Goal: Check status: Check status

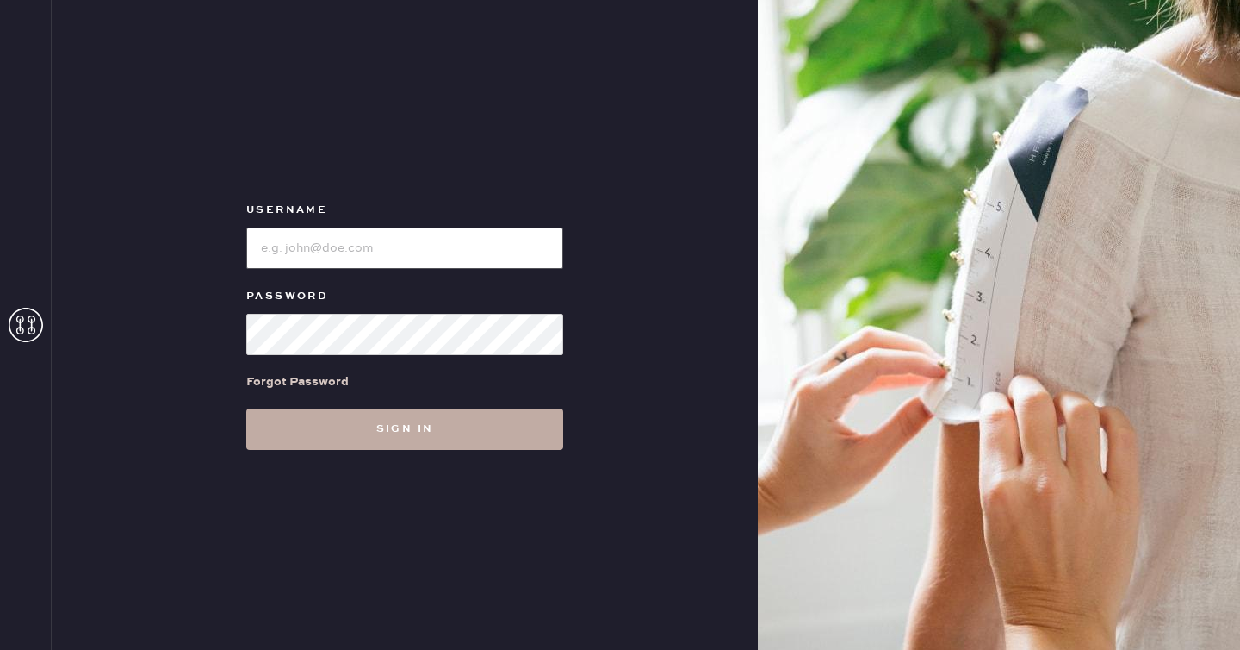
type input "reformationlajolla"
click at [364, 420] on button "Sign in" at bounding box center [404, 428] width 317 height 41
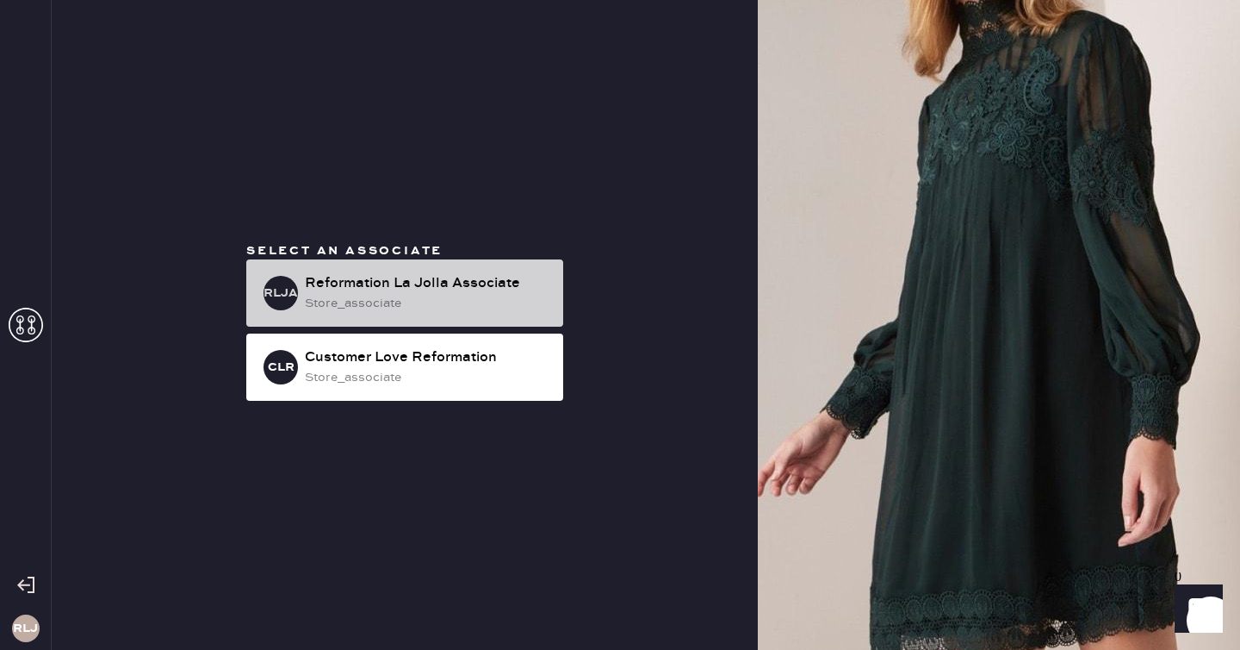
click at [446, 325] on div "RLJA Reformation La Jolla Associate store_associate" at bounding box center [404, 292] width 317 height 67
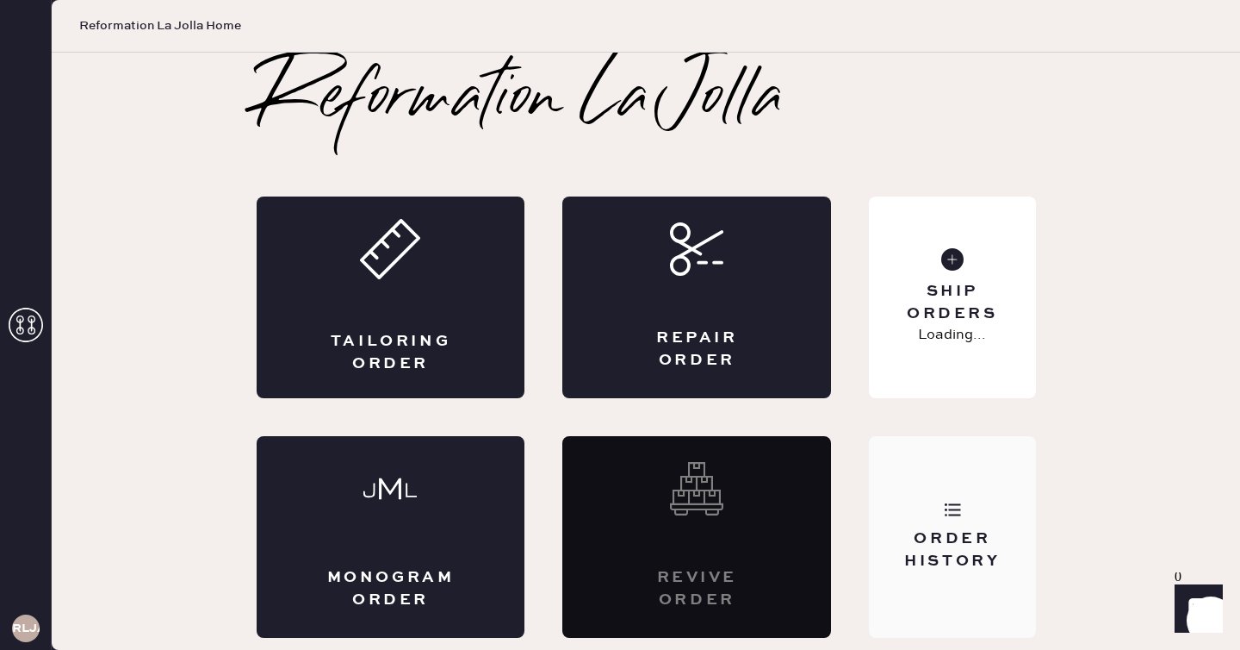
click at [961, 525] on div "Order History" at bounding box center [952, 537] width 166 height 202
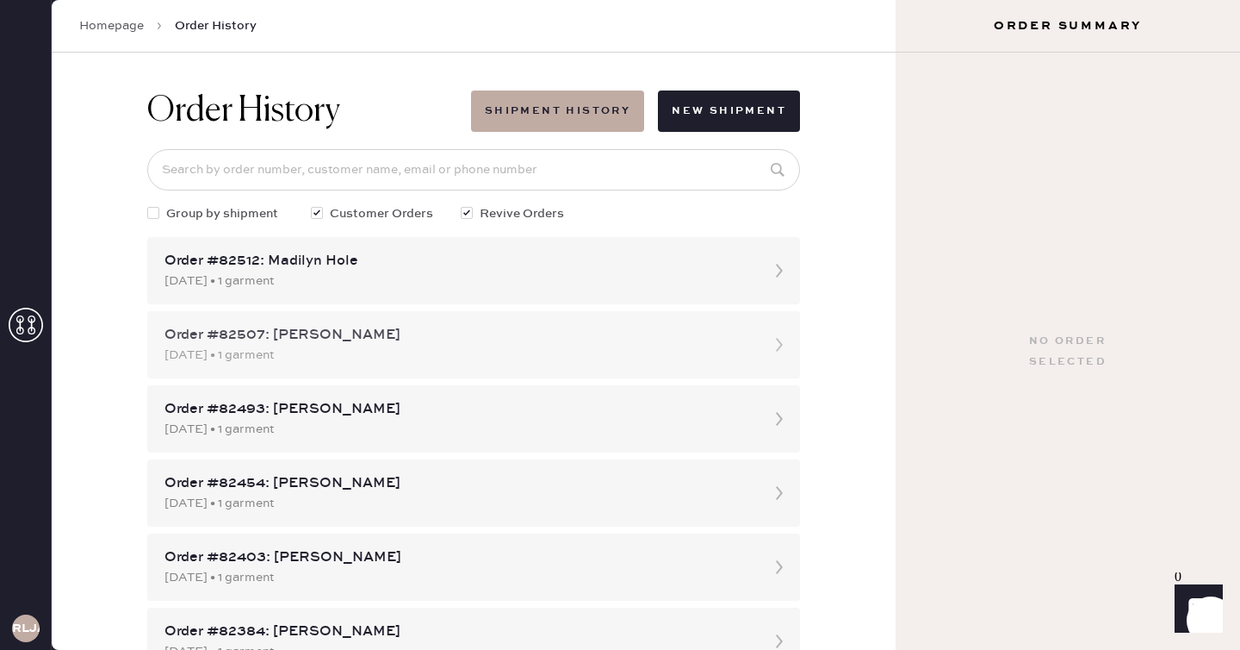
click at [413, 351] on div "[DATE] • 1 garment" at bounding box center [458, 354] width 587 height 19
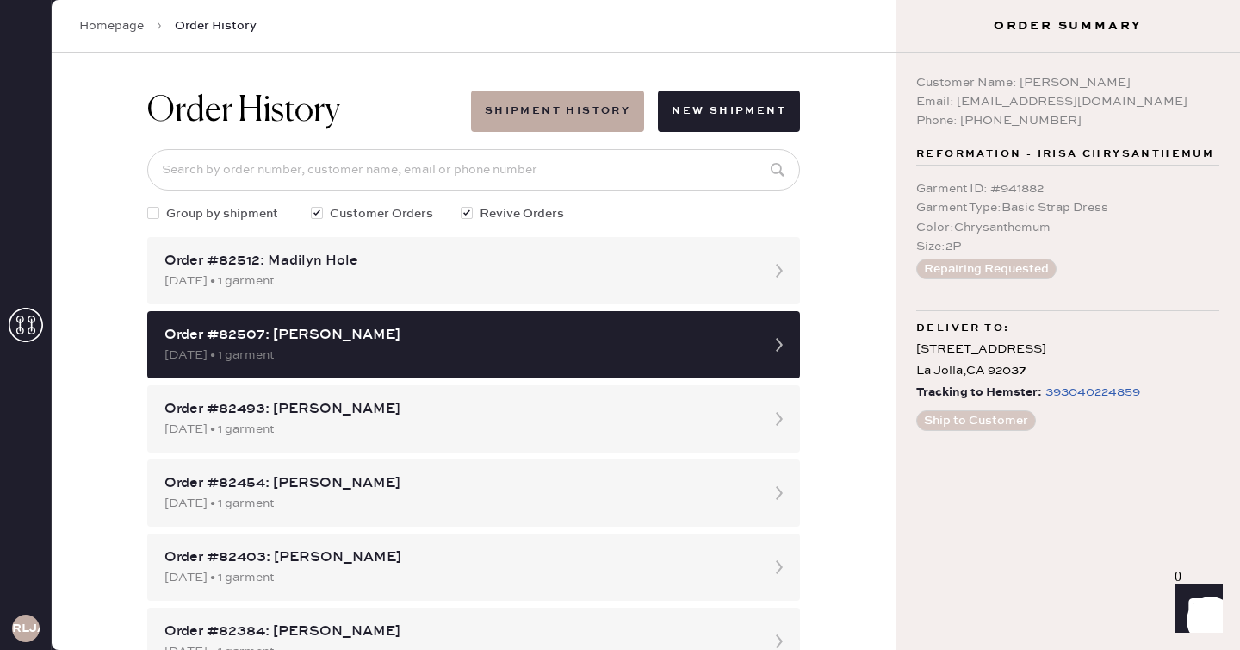
click at [1171, 397] on div "Tracking to Hemster: 393040224859" at bounding box center [1068, 393] width 303 height 22
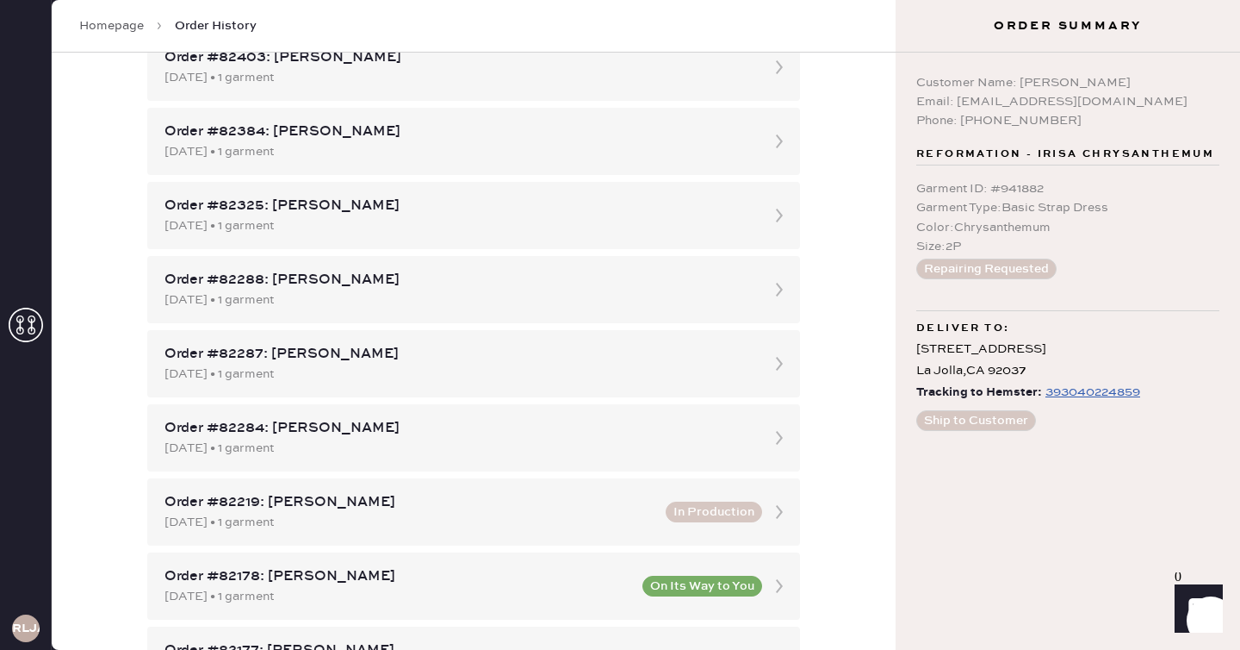
scroll to position [506, 0]
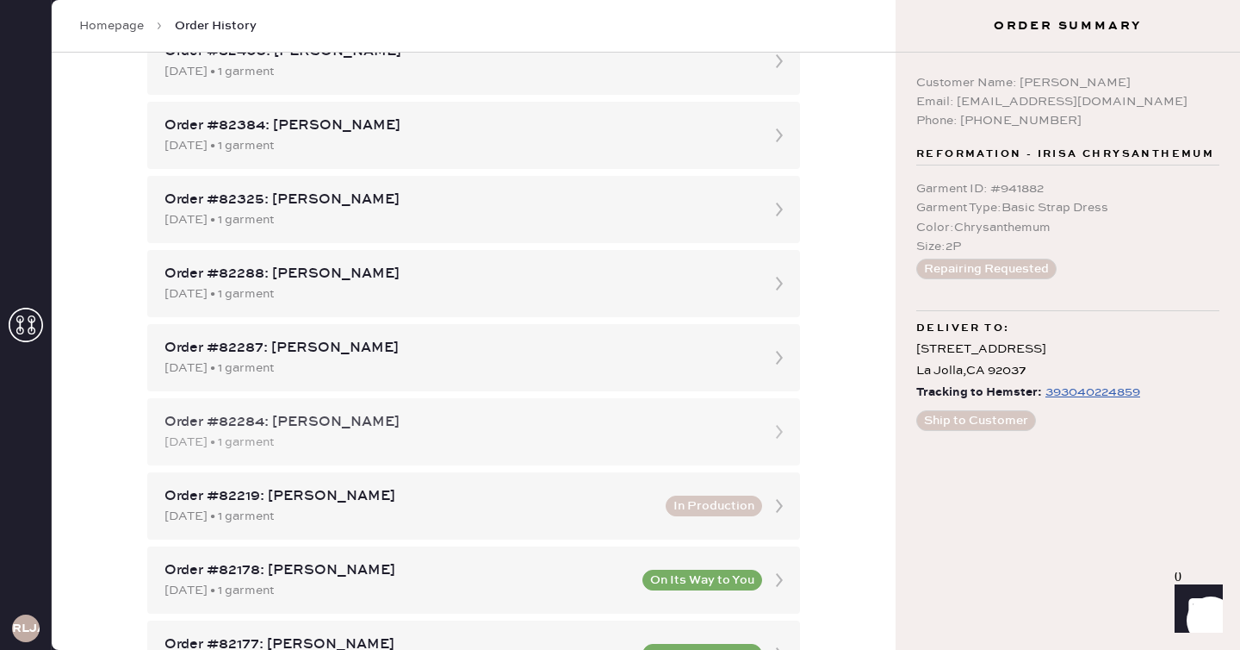
click at [396, 430] on div "Order #82284: [PERSON_NAME]" at bounding box center [458, 422] width 587 height 21
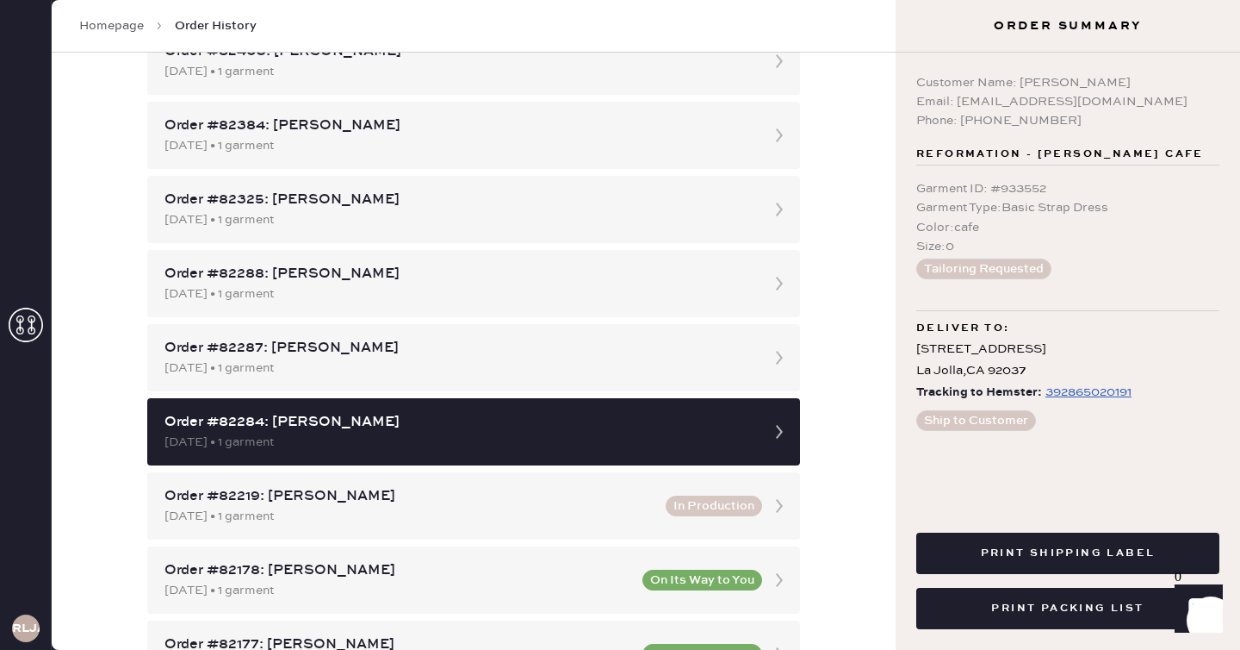
click at [1075, 392] on div "392865020191" at bounding box center [1089, 392] width 86 height 21
